Goal: Navigation & Orientation: Find specific page/section

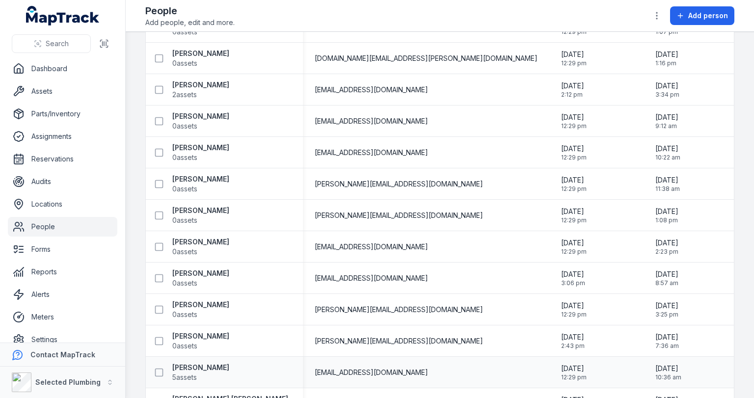
scroll to position [314, 0]
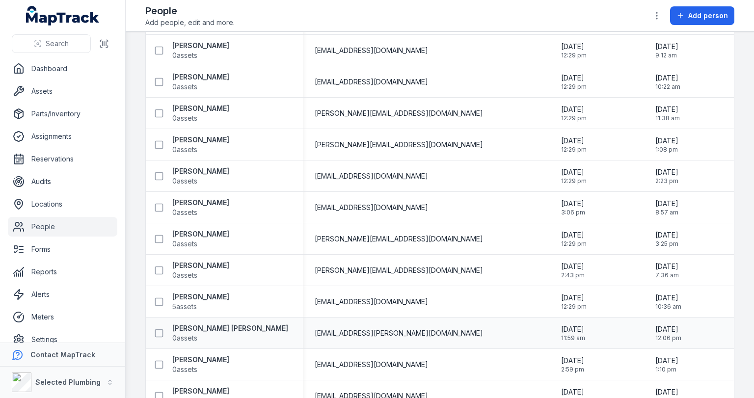
click at [373, 332] on span "[EMAIL_ADDRESS][PERSON_NAME][DOMAIN_NAME]" at bounding box center [399, 333] width 168 height 10
click at [192, 332] on strong "[PERSON_NAME] [PERSON_NAME]" at bounding box center [230, 329] width 116 height 10
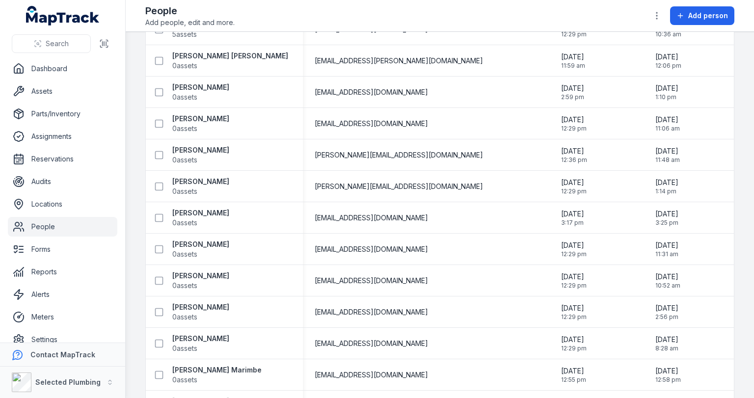
scroll to position [489, 0]
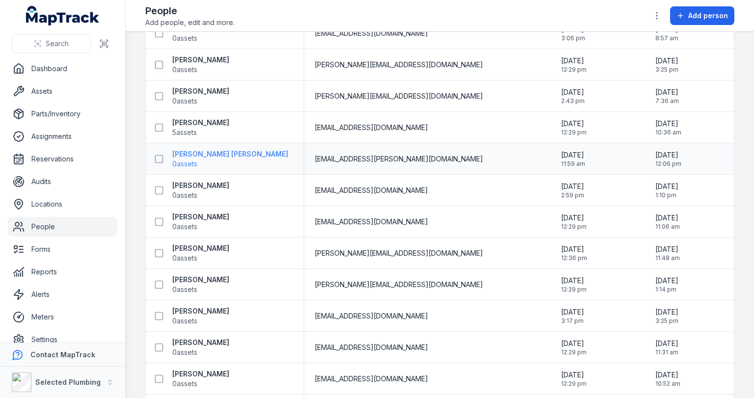
click at [200, 156] on strong "[PERSON_NAME] [PERSON_NAME]" at bounding box center [230, 154] width 116 height 10
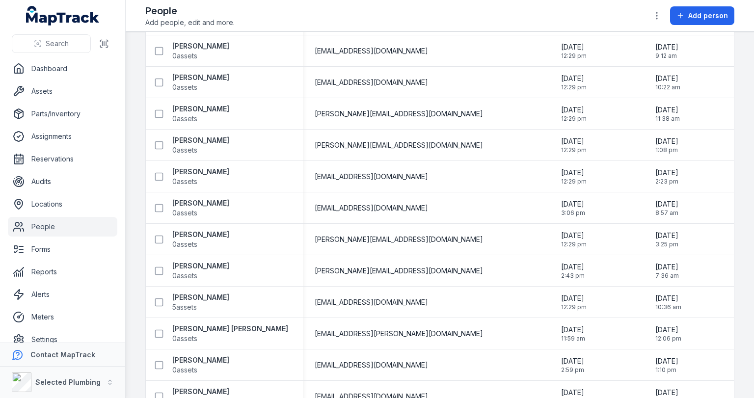
scroll to position [314, 0]
click at [159, 300] on icon at bounding box center [159, 302] width 10 height 10
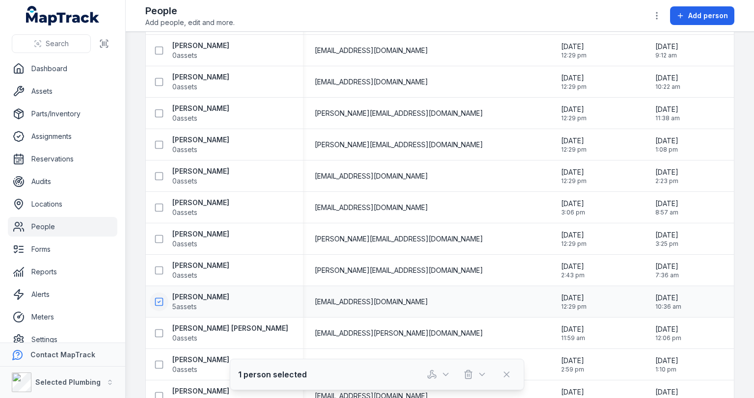
click at [161, 301] on icon at bounding box center [159, 302] width 10 height 10
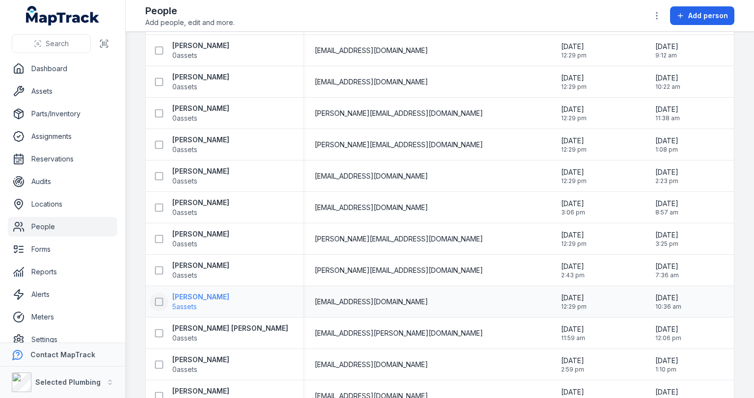
click at [187, 292] on strong "[PERSON_NAME]" at bounding box center [200, 297] width 57 height 10
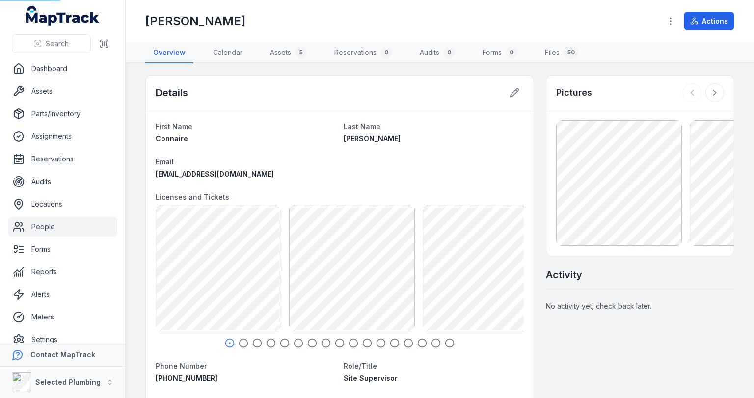
scroll to position [64, 0]
